Goal: Task Accomplishment & Management: Complete application form

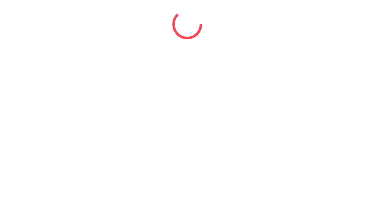
select select "*"
select select "****"
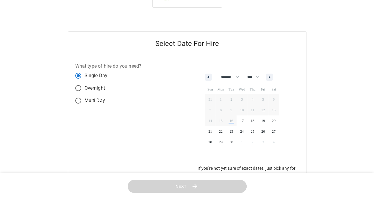
scroll to position [64, 0]
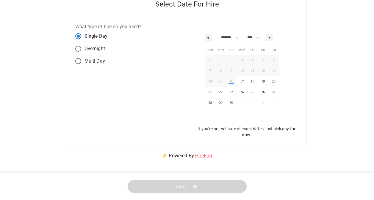
drag, startPoint x: 102, startPoint y: 138, endPoint x: 78, endPoint y: 119, distance: 31.0
click at [78, 119] on div "What type of hire do you need? Single Day Overnight Multi Day" at bounding box center [127, 80] width 119 height 129
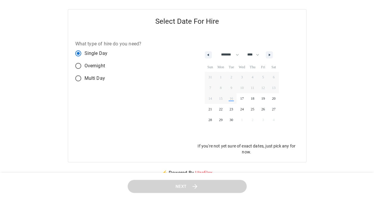
scroll to position [45, 0]
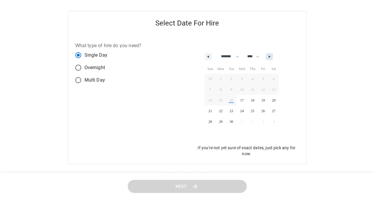
click at [272, 58] on button "button" at bounding box center [268, 56] width 7 height 7
select select "*"
click at [264, 91] on span "10" at bounding box center [262, 90] width 11 height 8
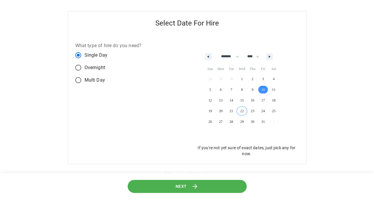
click at [182, 187] on span "Next" at bounding box center [180, 186] width 11 height 7
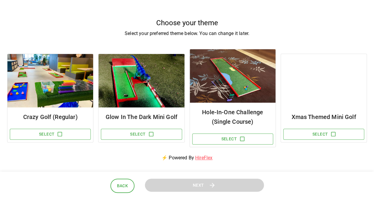
scroll to position [39, 0]
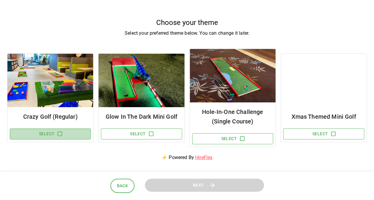
click at [55, 132] on button "Select" at bounding box center [50, 134] width 81 height 11
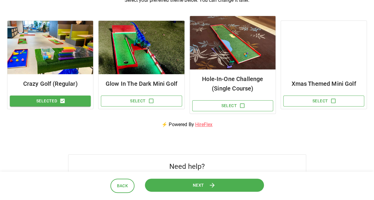
scroll to position [72, 0]
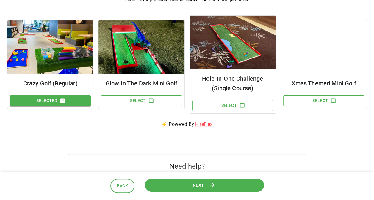
click at [168, 184] on button "Next" at bounding box center [204, 185] width 119 height 13
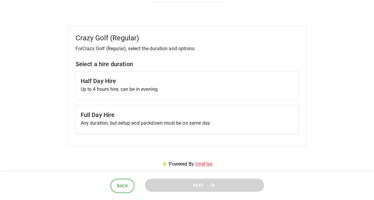
scroll to position [31, 0]
click at [168, 90] on p "Up to 4 hours hire, can be in evening" at bounding box center [187, 88] width 213 height 7
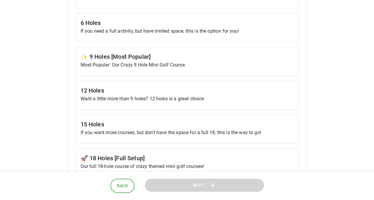
scroll to position [265, 0]
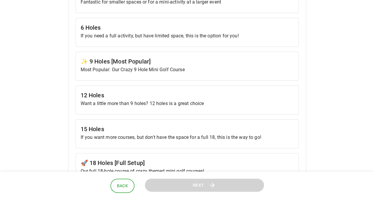
click at [169, 67] on p "Most Popular: Our Crazy 9 Hole Mini Golf Course" at bounding box center [187, 69] width 213 height 7
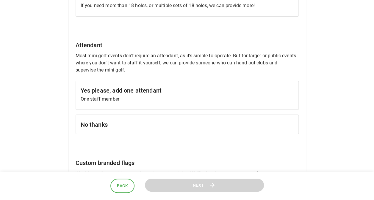
scroll to position [466, 0]
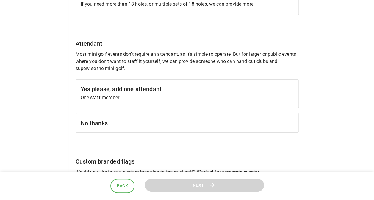
click at [175, 120] on h6 "No thanks" at bounding box center [187, 123] width 213 height 10
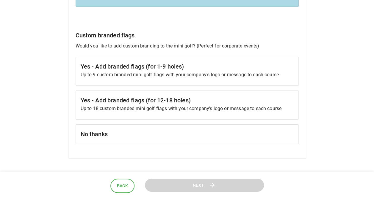
scroll to position [592, 0]
click at [182, 132] on h6 "No thanks" at bounding box center [187, 134] width 213 height 10
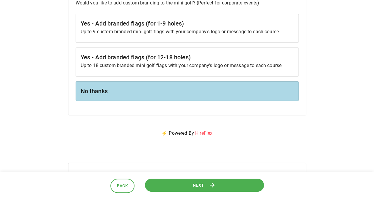
scroll to position [636, 0]
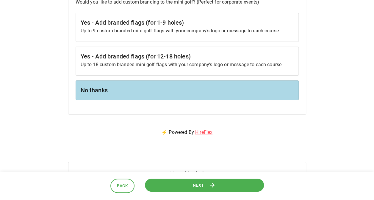
click at [185, 188] on button "Next" at bounding box center [203, 185] width 119 height 13
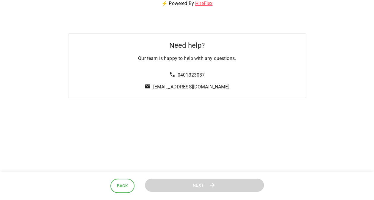
scroll to position [0, 0]
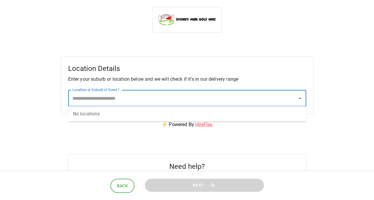
click at [193, 101] on input "Location or Suburb of Event   *" at bounding box center [182, 98] width 223 height 11
click at [91, 99] on input "**********" at bounding box center [182, 98] width 223 height 11
click at [108, 99] on input "**********" at bounding box center [182, 98] width 223 height 11
type input "*"
click at [108, 99] on input "Location or Suburb of Event   *" at bounding box center [182, 98] width 223 height 11
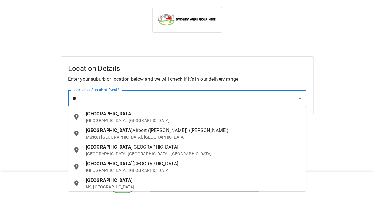
type input "*"
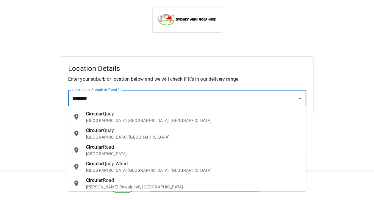
click at [109, 114] on span "Quay" at bounding box center [108, 114] width 11 height 6
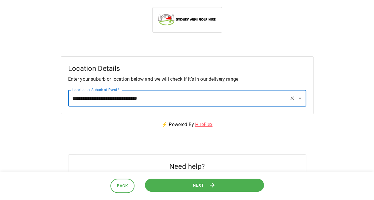
type input "**********"
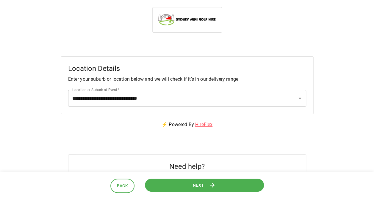
click at [173, 183] on button "Next" at bounding box center [204, 185] width 119 height 13
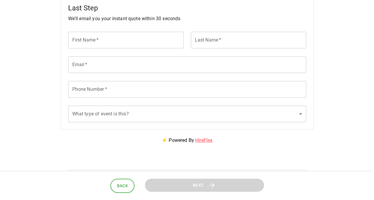
scroll to position [53, 0]
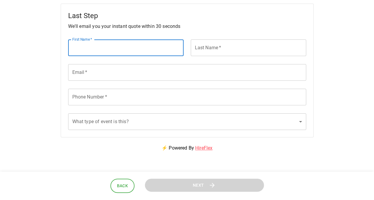
click at [138, 54] on input "First Name   *" at bounding box center [125, 48] width 115 height 17
type input "******"
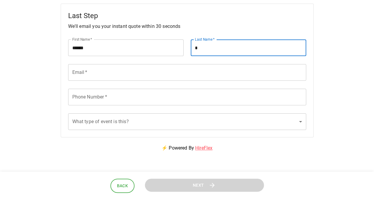
type input "*"
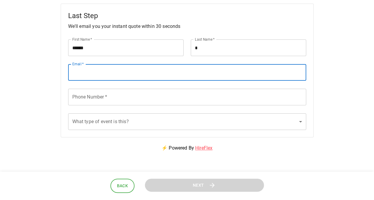
click at [119, 71] on input "Email   *" at bounding box center [187, 72] width 238 height 17
type input "**********"
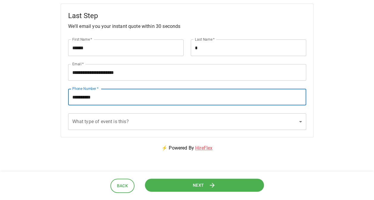
type input "**********"
click at [161, 123] on body "**********" at bounding box center [189, 98] width 378 height 303
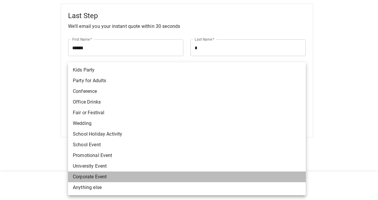
click at [152, 175] on li "Corporate Event" at bounding box center [187, 177] width 238 height 11
type input "**********"
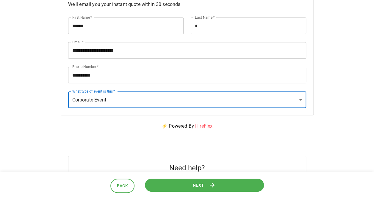
scroll to position [75, 0]
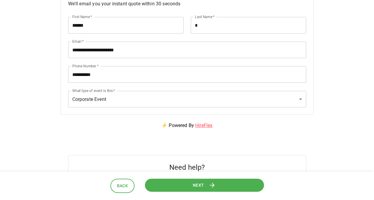
click at [191, 185] on button "Next" at bounding box center [204, 185] width 119 height 13
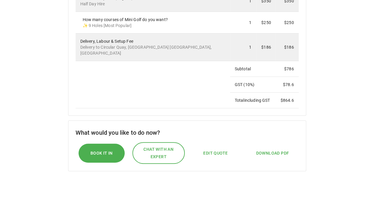
scroll to position [175, 0]
click at [240, 68] on td "Subtotal" at bounding box center [253, 69] width 46 height 16
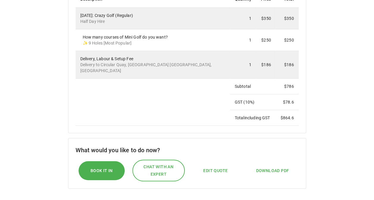
scroll to position [151, 0]
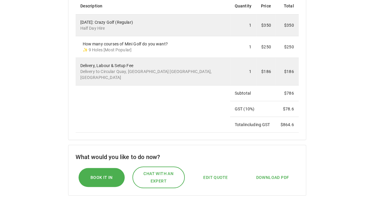
click at [240, 68] on td "1" at bounding box center [243, 72] width 26 height 28
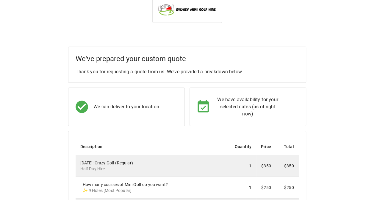
scroll to position [0, 0]
